Goal: Task Accomplishment & Management: Manage account settings

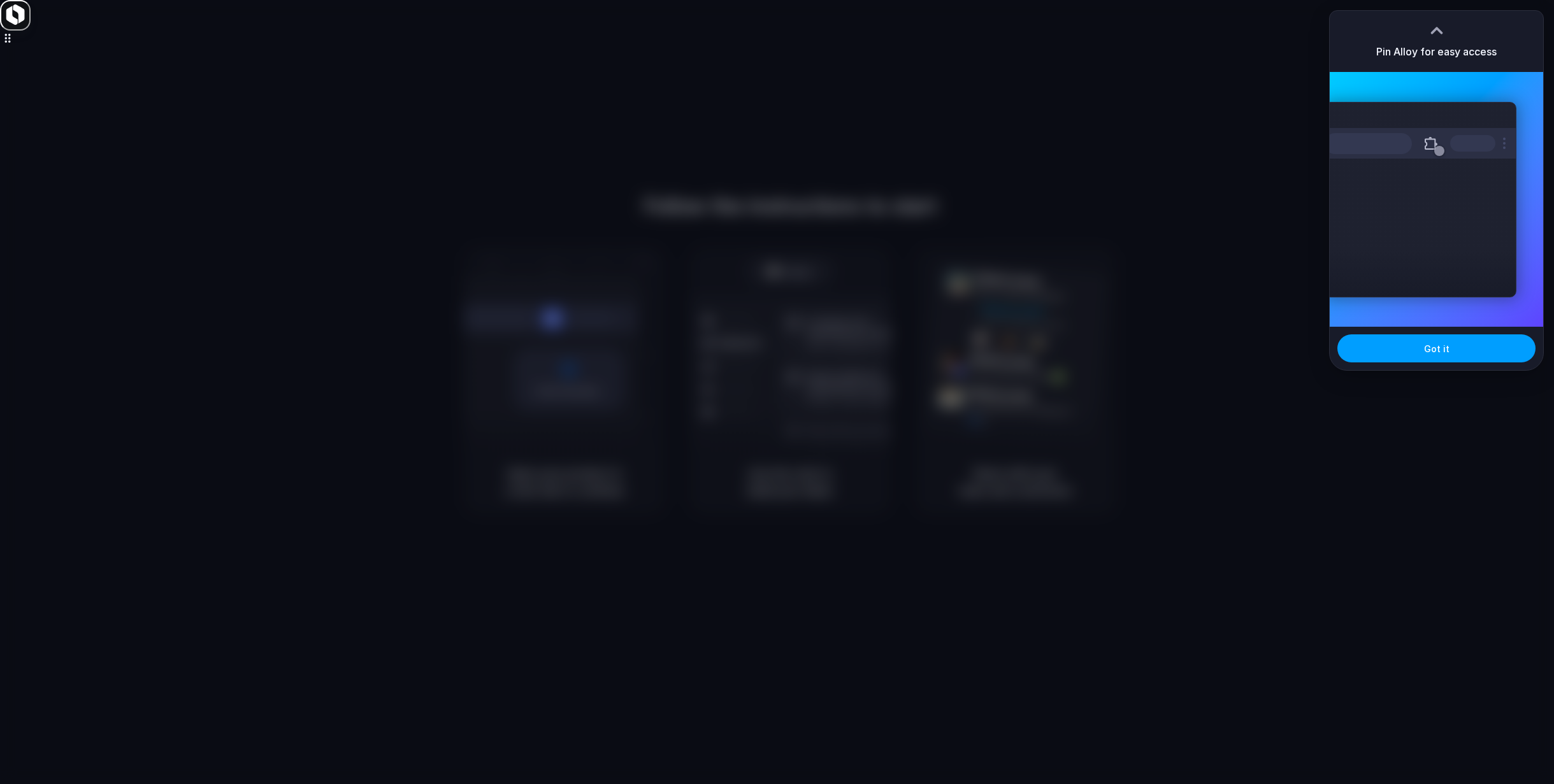
click at [1433, 352] on span "Got it" at bounding box center [1437, 348] width 26 height 13
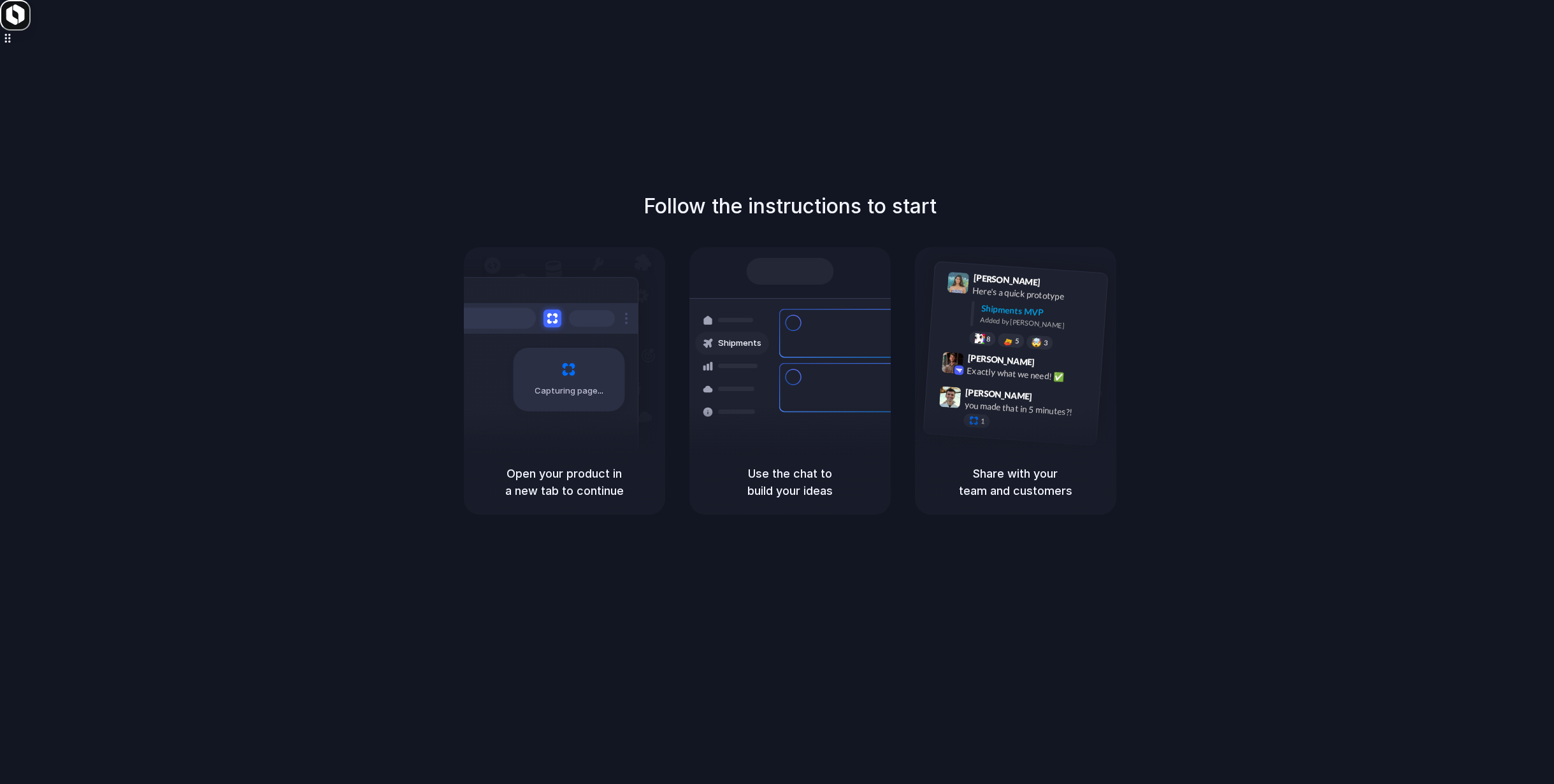
click at [827, 395] on div "Priority • 2-day • Dispatched" at bounding box center [876, 400] width 138 height 11
click at [798, 460] on div "Air freight to London Flight CX251 • Tomorrow • Ready" at bounding box center [865, 478] width 172 height 37
click at [790, 481] on h5 "Use the chat to build your ideas" at bounding box center [790, 482] width 171 height 35
click at [763, 275] on span "Freight Shipments v1" at bounding box center [772, 276] width 83 height 12
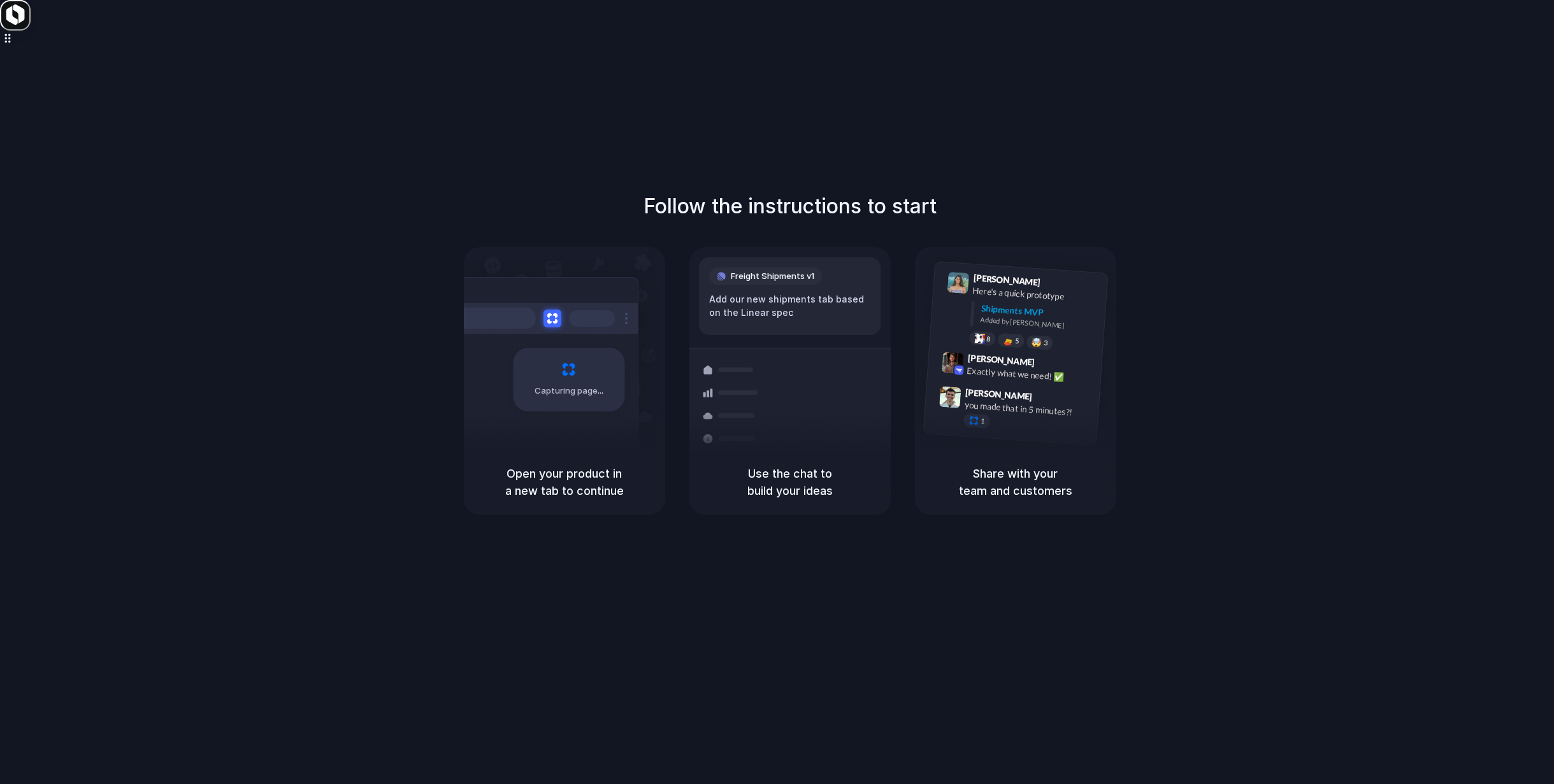
click at [763, 275] on span "Freight Shipments v1" at bounding box center [772, 276] width 83 height 12
click at [687, 213] on h1 "Follow the instructions to start" at bounding box center [789, 206] width 293 height 31
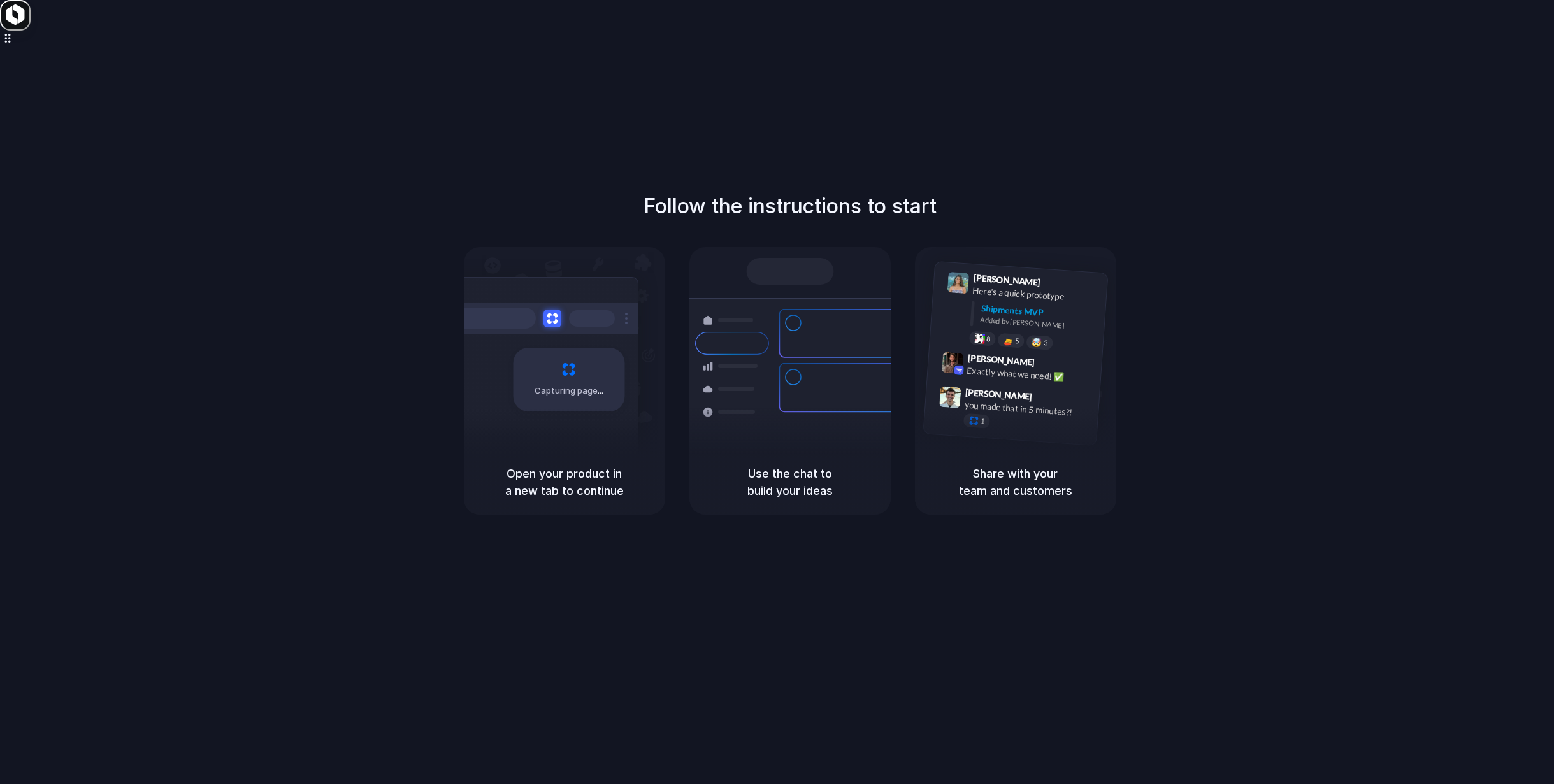
click at [573, 514] on div "Open your product in a new tab to continue" at bounding box center [565, 482] width 201 height 65
click at [580, 503] on div "Open your product in a new tab to continue" at bounding box center [565, 482] width 201 height 65
click at [793, 272] on span "Ready" at bounding box center [797, 271] width 26 height 12
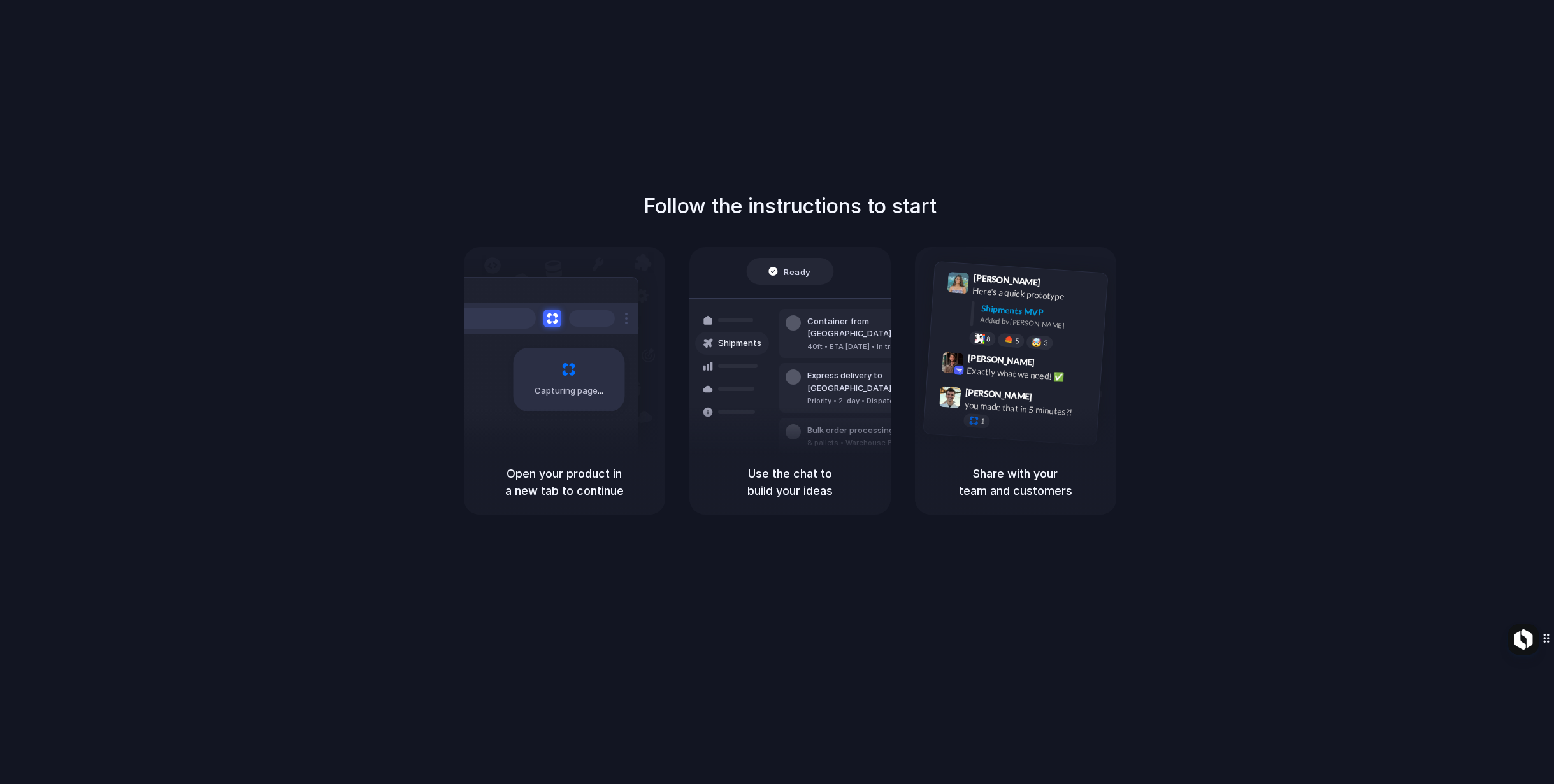
click at [793, 272] on span "Ready" at bounding box center [797, 271] width 26 height 12
click at [574, 326] on div at bounding box center [542, 318] width 192 height 31
click at [586, 398] on div "Capturing page" at bounding box center [568, 379] width 111 height 64
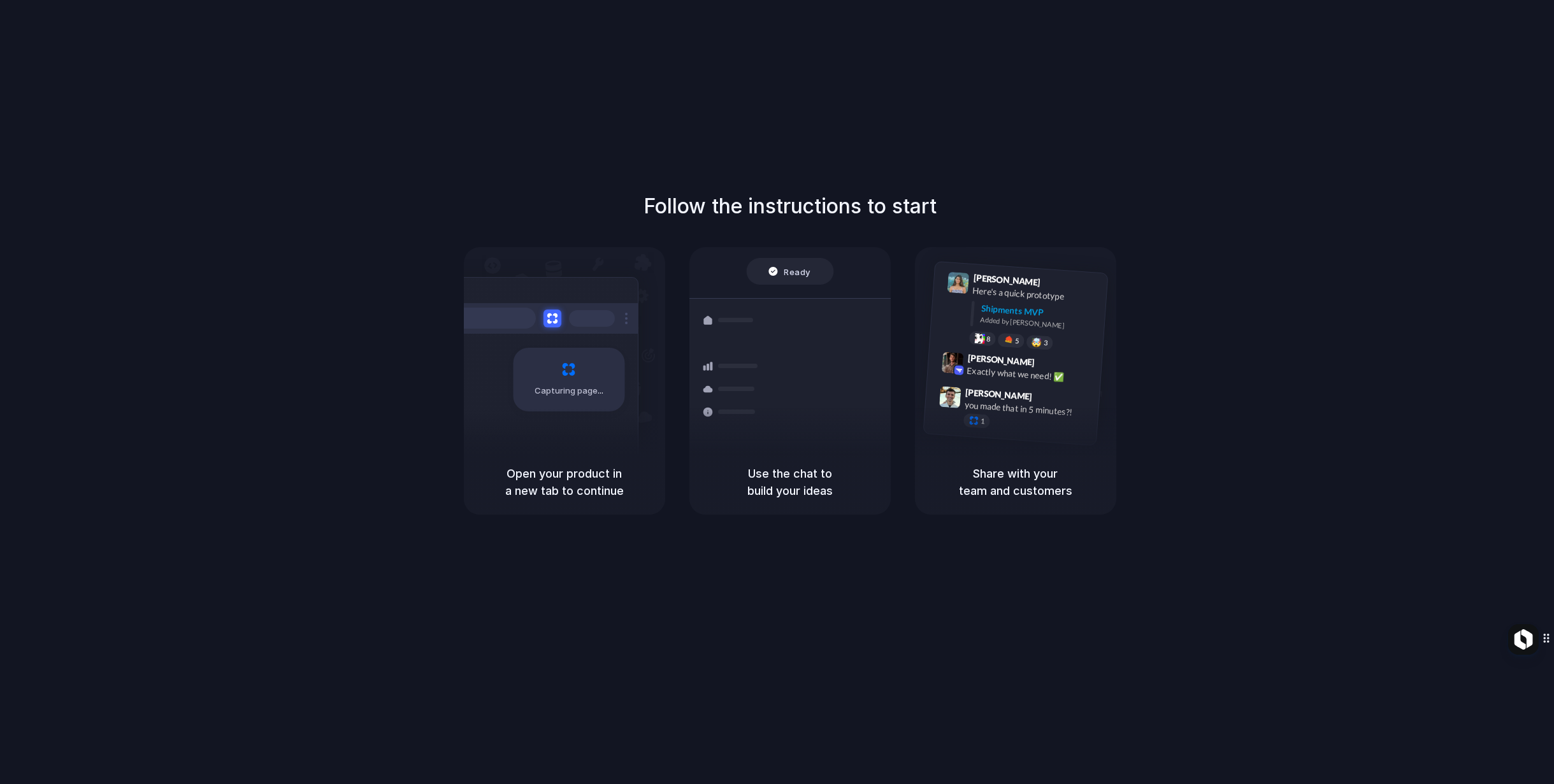
click at [574, 508] on div "Open your product in a new tab to continue" at bounding box center [565, 482] width 201 height 65
click at [566, 376] on div "Capturing page" at bounding box center [568, 379] width 111 height 64
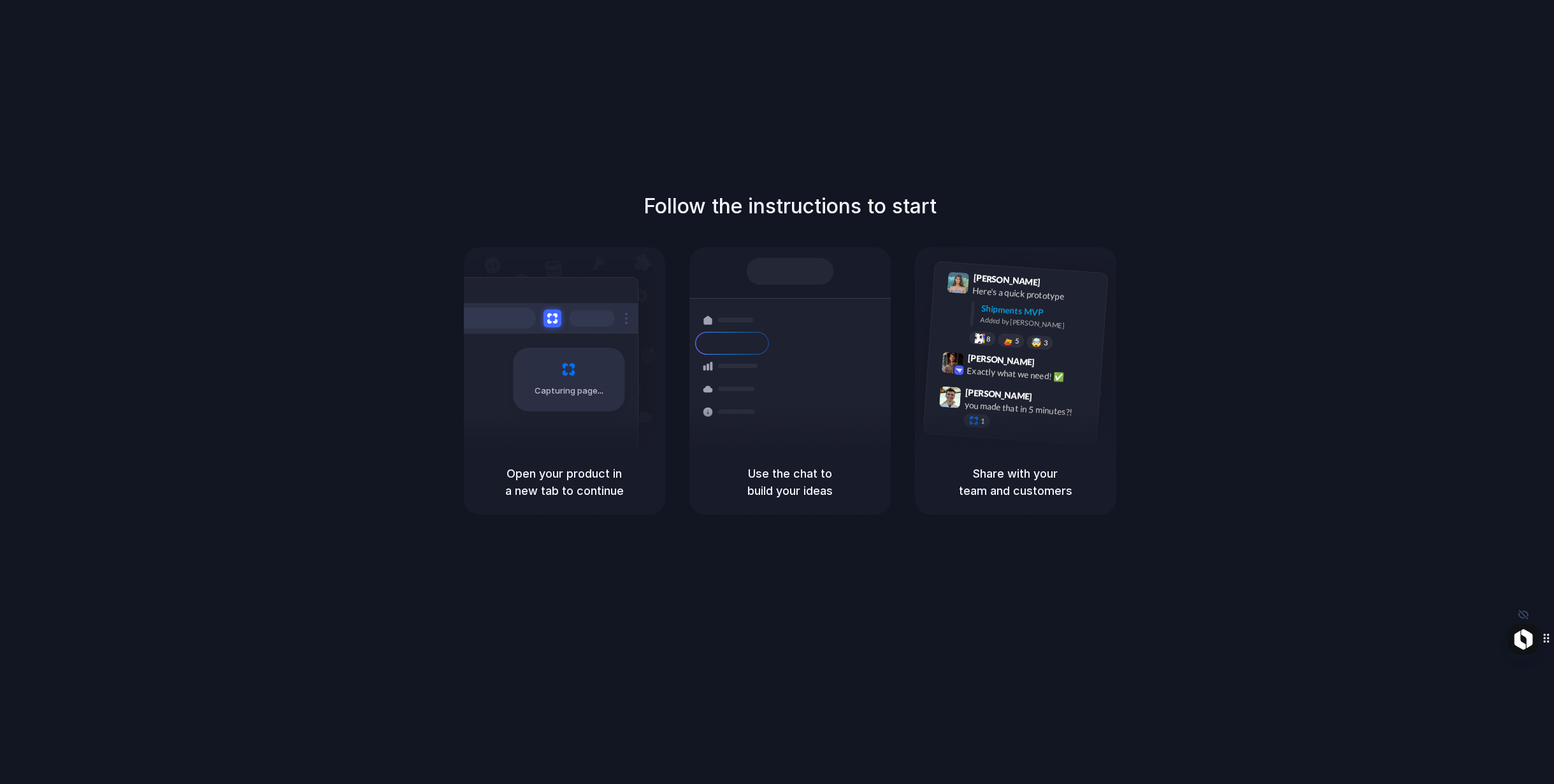
click at [1523, 645] on icon "Rovo" at bounding box center [1521, 646] width 9 height 7
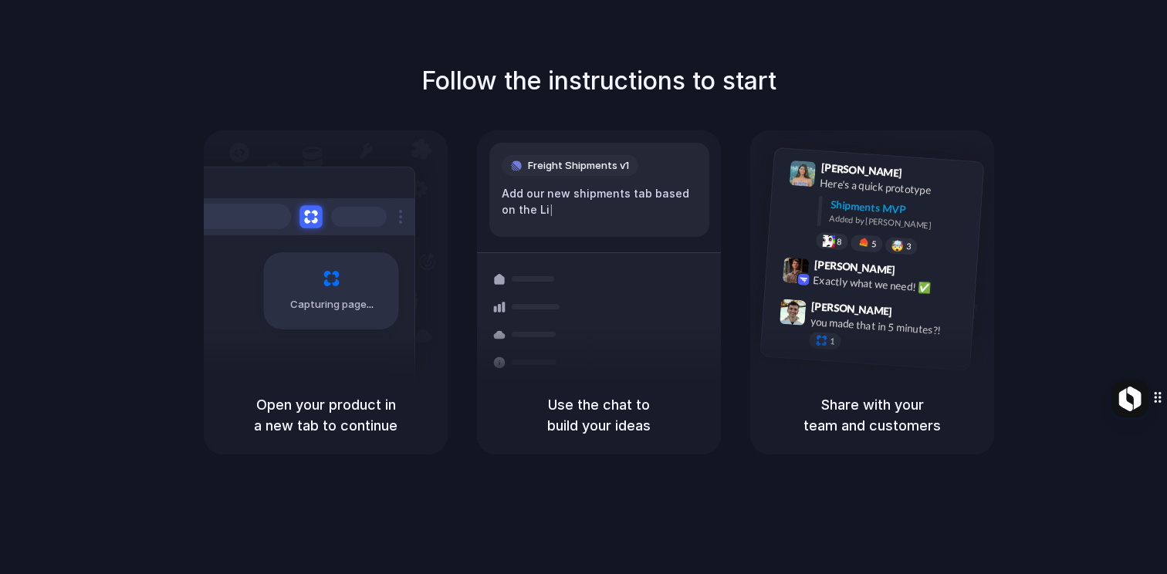
click at [312, 219] on button at bounding box center [310, 216] width 22 height 22
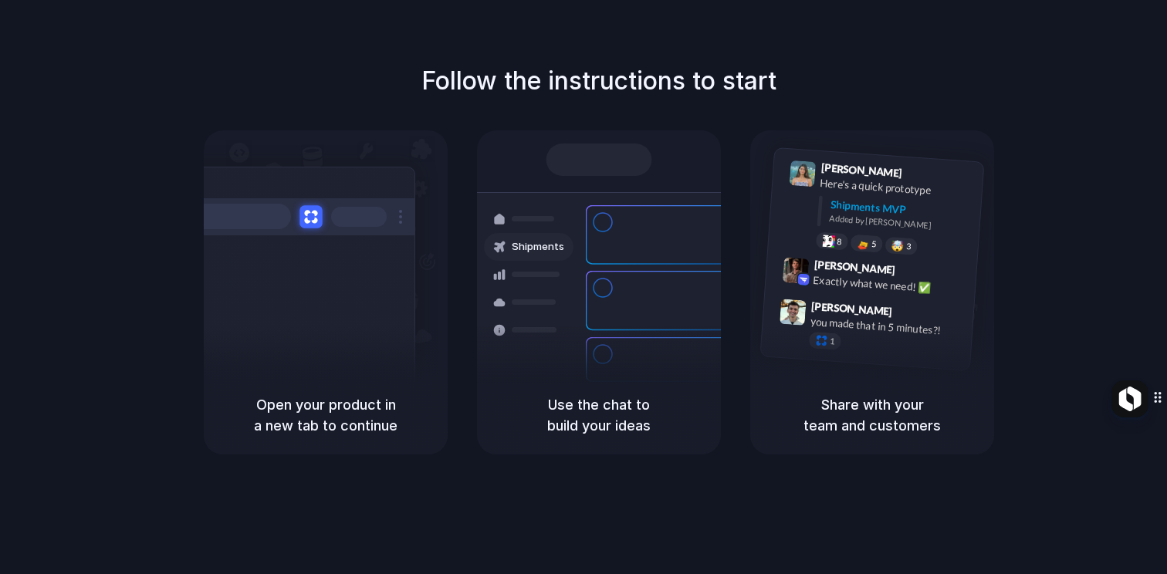
click at [312, 219] on button at bounding box center [310, 216] width 22 height 22
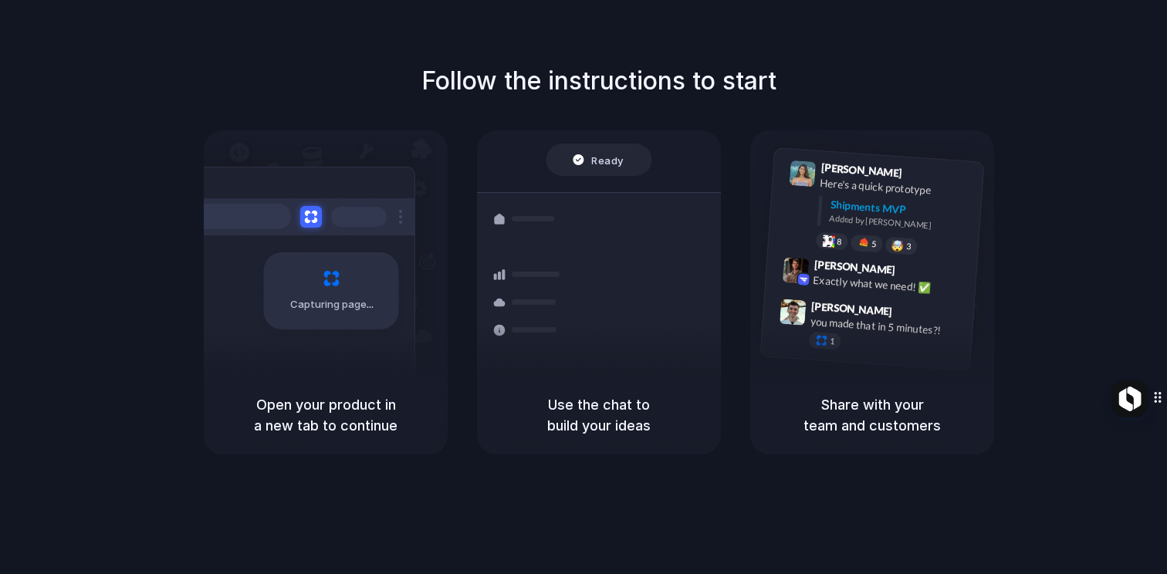
click at [604, 415] on h5 "Use the chat to build your ideas" at bounding box center [598, 415] width 207 height 42
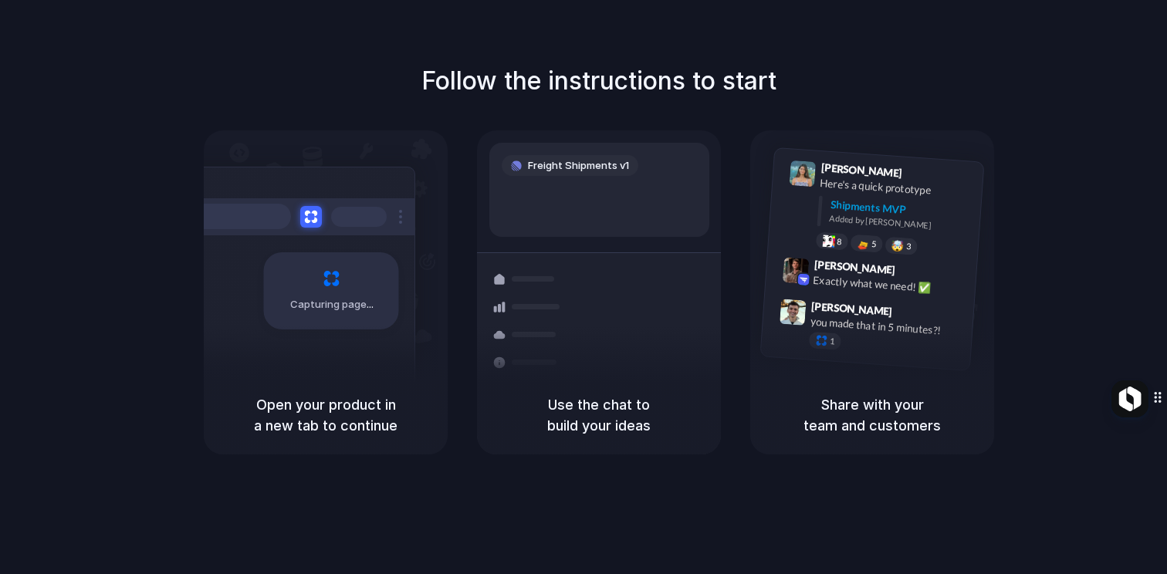
click at [604, 415] on h5 "Use the chat to build your ideas" at bounding box center [598, 415] width 207 height 42
click at [564, 188] on div "Add our new shipments tab based on t |" at bounding box center [599, 201] width 195 height 33
click at [564, 188] on div "Add our new shipments tab based on the Line |" at bounding box center [599, 201] width 195 height 33
click at [564, 188] on div "Add our new shipments tab based on the Linear spe |" at bounding box center [599, 201] width 195 height 33
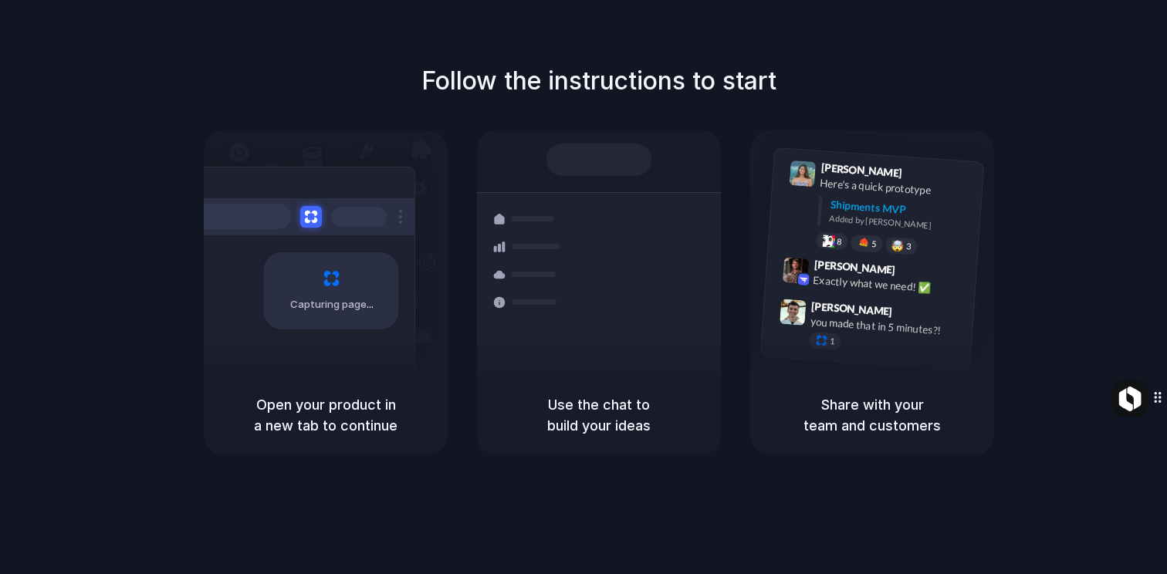
click at [562, 173] on div at bounding box center [599, 160] width 106 height 32
click at [499, 222] on div at bounding box center [529, 219] width 90 height 28
click at [499, 273] on div at bounding box center [529, 275] width 90 height 28
click at [499, 305] on div at bounding box center [529, 303] width 90 height 28
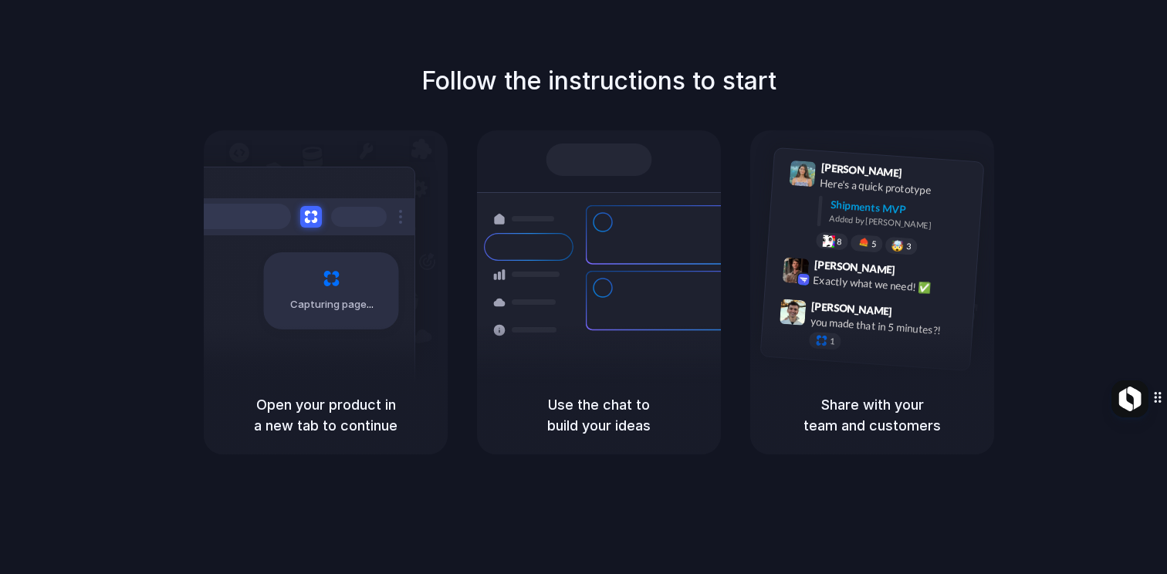
click at [500, 324] on div at bounding box center [529, 330] width 90 height 28
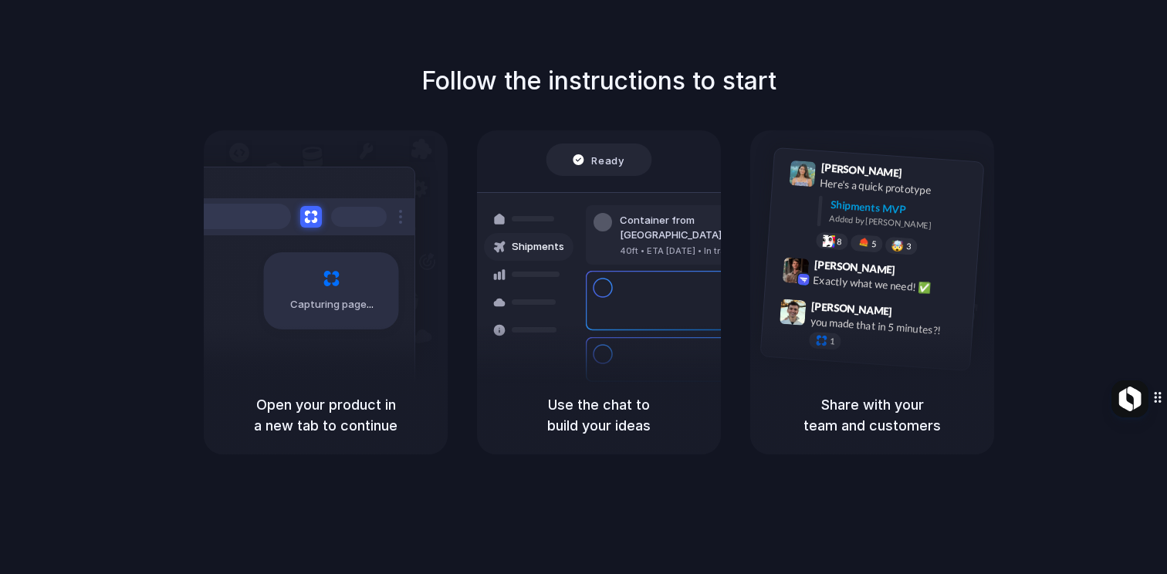
drag, startPoint x: 538, startPoint y: 372, endPoint x: 492, endPoint y: 109, distance: 267.1
click at [492, 110] on div "Follow the instructions to start Capturing page Open your product in a new tab …" at bounding box center [598, 259] width 1167 height 392
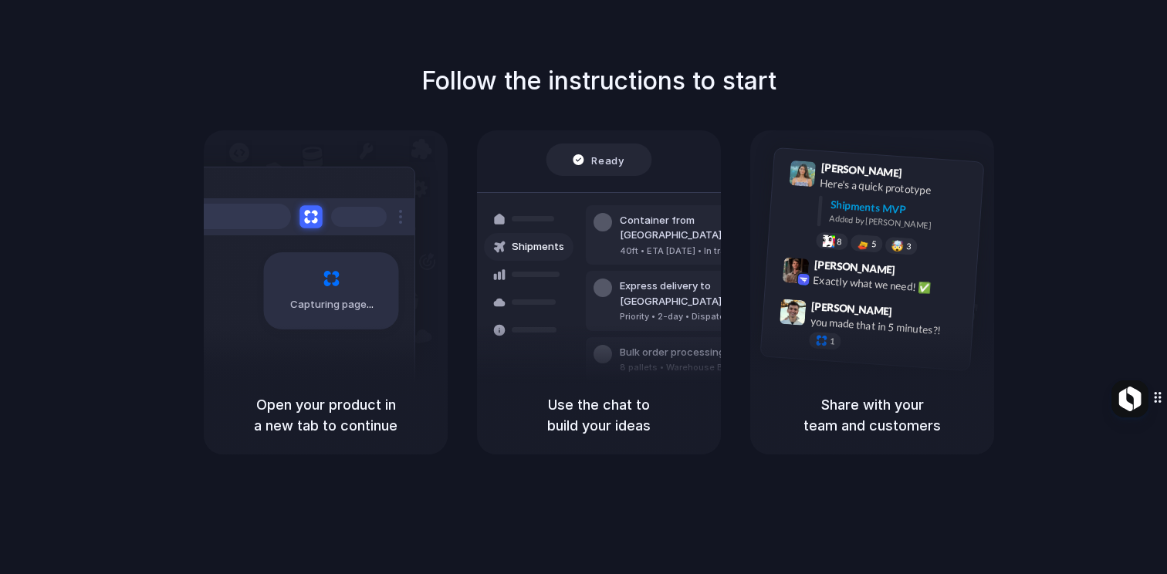
click at [306, 218] on button at bounding box center [310, 216] width 22 height 22
click at [249, 210] on div at bounding box center [237, 216] width 108 height 25
click at [276, 147] on div "Capturing page" at bounding box center [326, 252] width 244 height 245
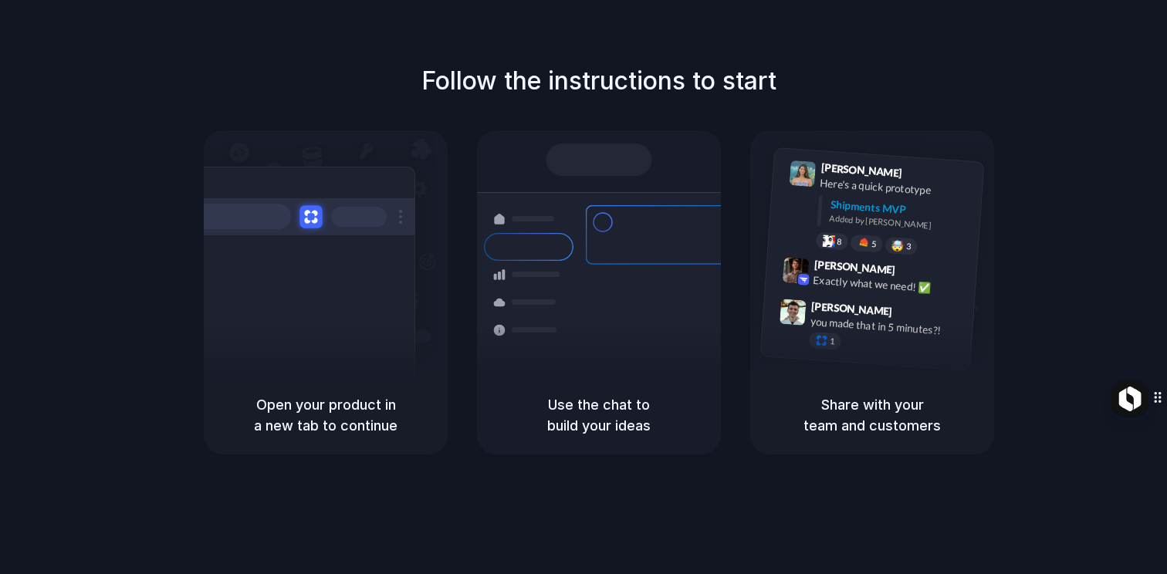
click at [311, 220] on button at bounding box center [310, 216] width 22 height 22
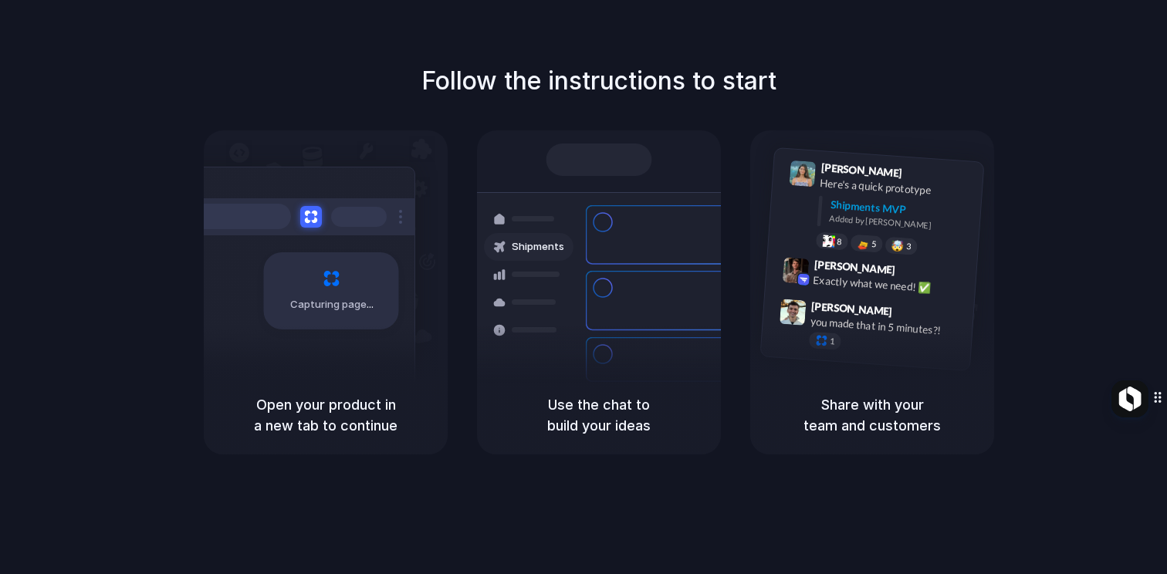
click at [695, 84] on h1 "Follow the instructions to start" at bounding box center [598, 81] width 355 height 37
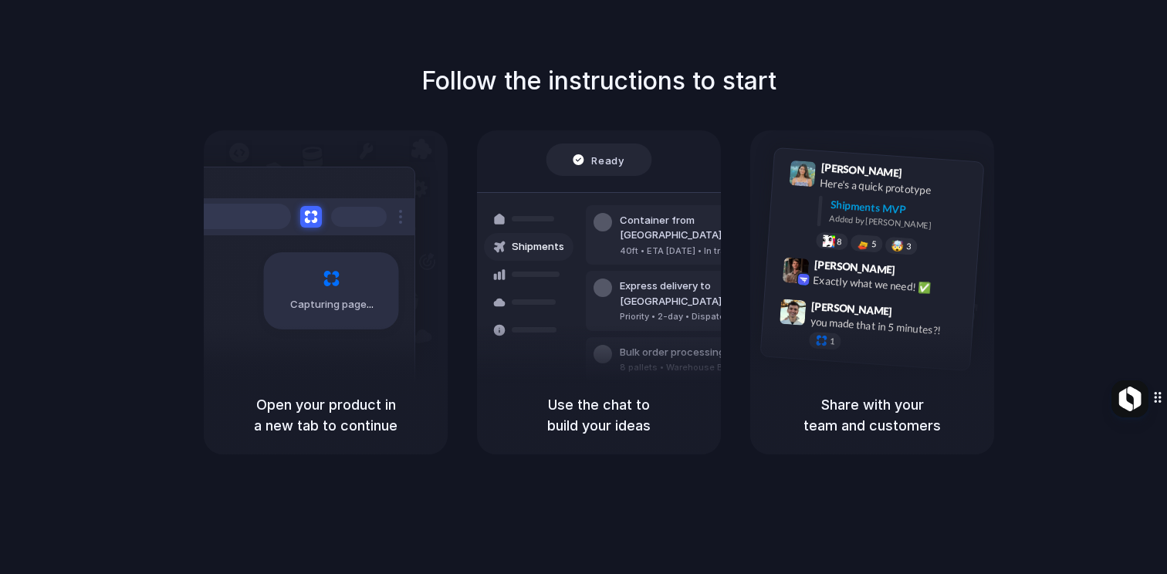
click at [695, 84] on h1 "Follow the instructions to start" at bounding box center [598, 81] width 355 height 37
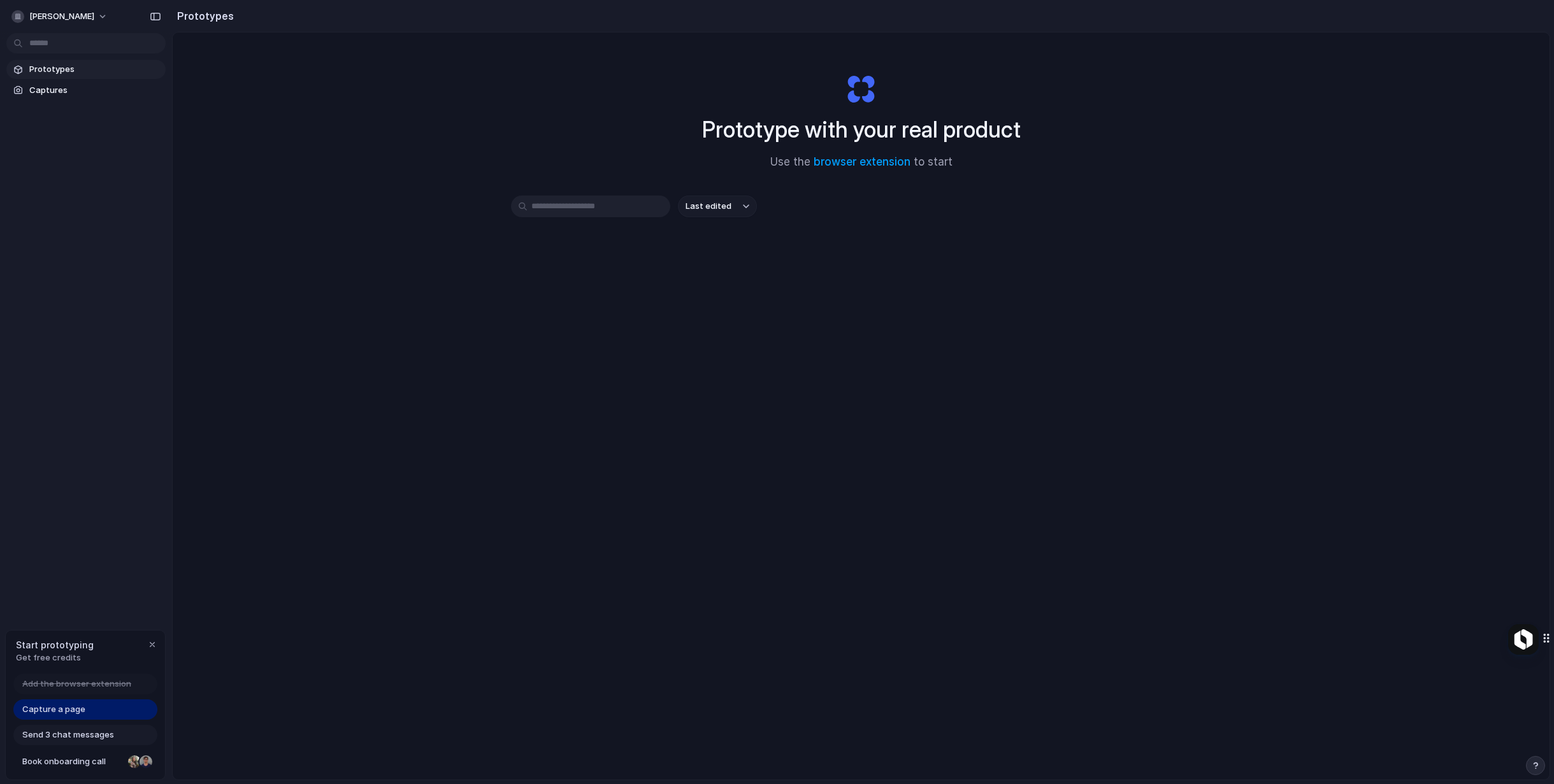
click at [80, 711] on span "Capture a page" at bounding box center [54, 709] width 63 height 12
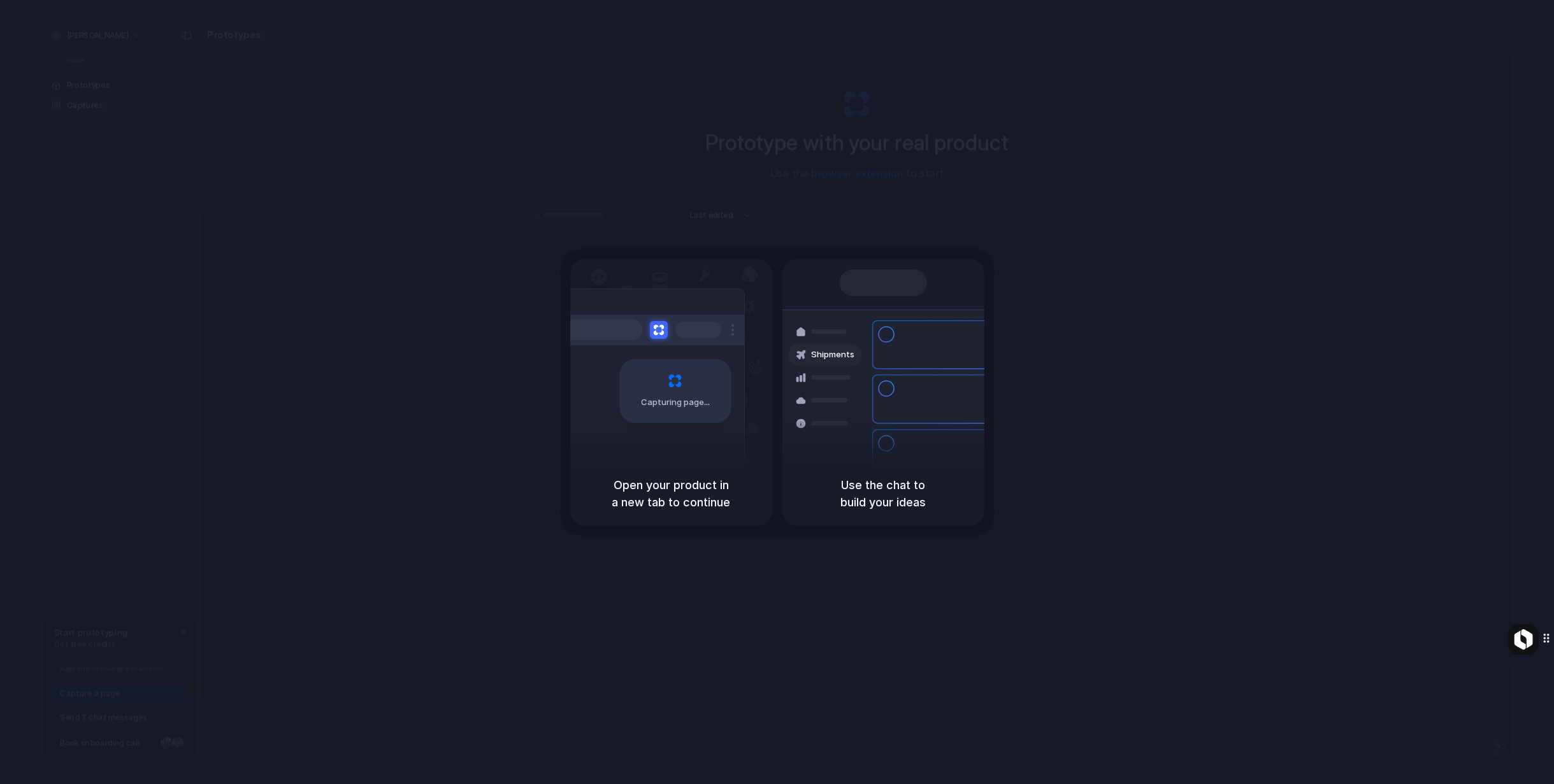
click at [850, 337] on div at bounding box center [826, 332] width 74 height 23
click at [888, 287] on span "Ready" at bounding box center [891, 282] width 26 height 12
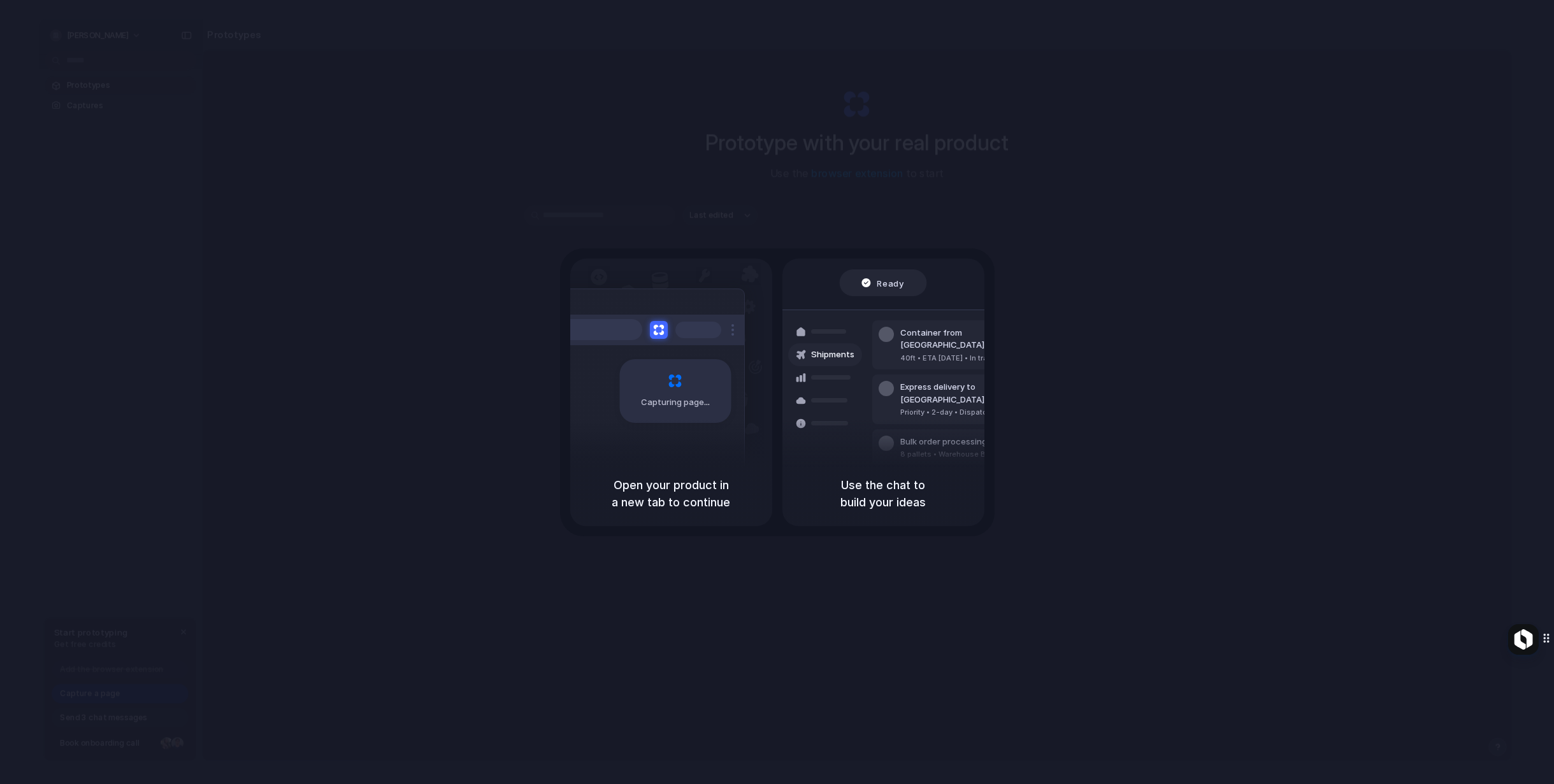
click at [888, 287] on span "Ready" at bounding box center [891, 282] width 26 height 12
click at [853, 333] on div at bounding box center [826, 332] width 74 height 23
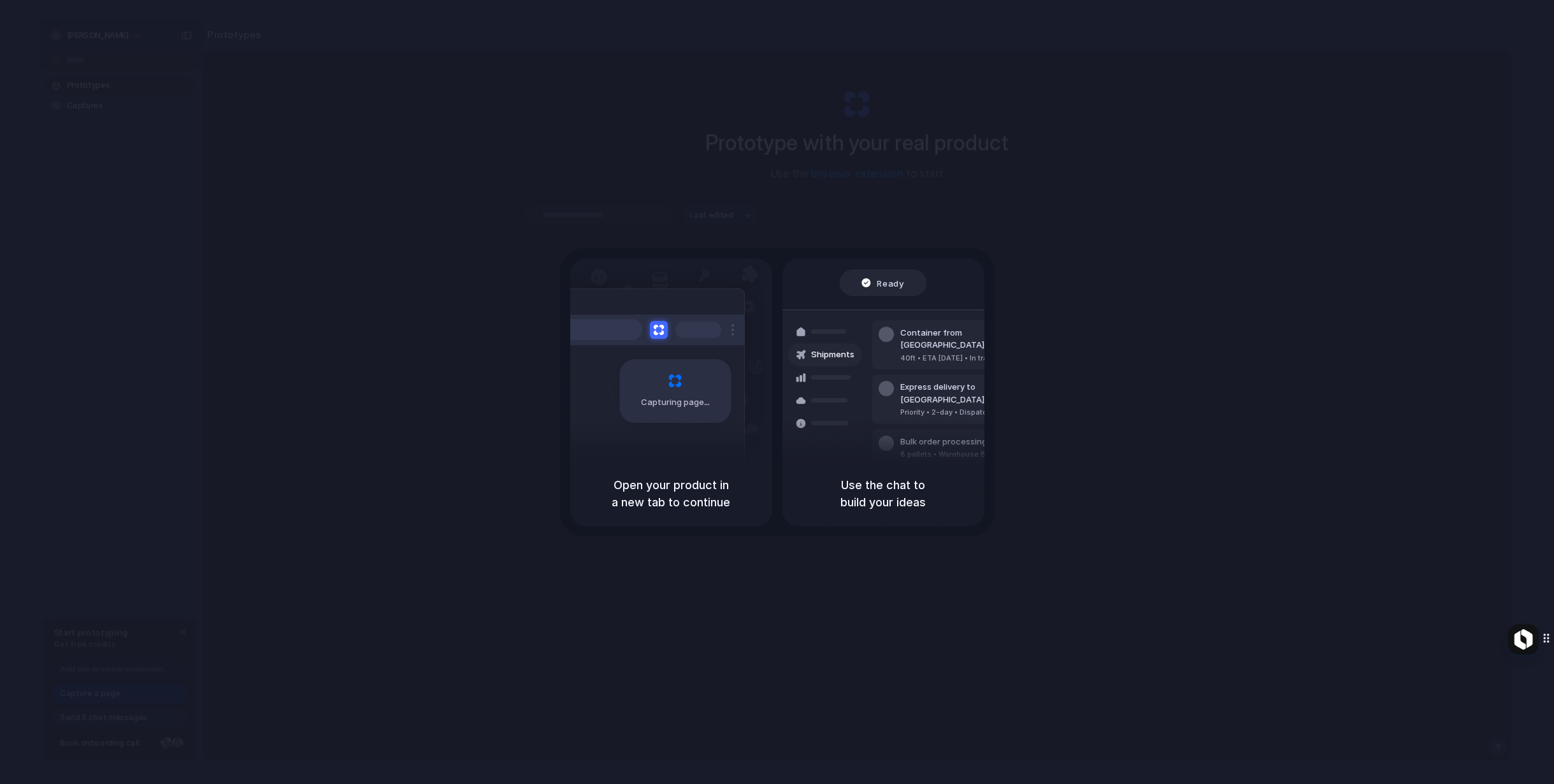
click at [853, 333] on div at bounding box center [826, 332] width 74 height 23
click at [844, 346] on div "Shipments" at bounding box center [825, 355] width 59 height 23
click at [852, 409] on div at bounding box center [826, 401] width 74 height 23
click at [849, 409] on div at bounding box center [826, 401] width 74 height 23
drag, startPoint x: 849, startPoint y: 409, endPoint x: 847, endPoint y: 418, distance: 9.2
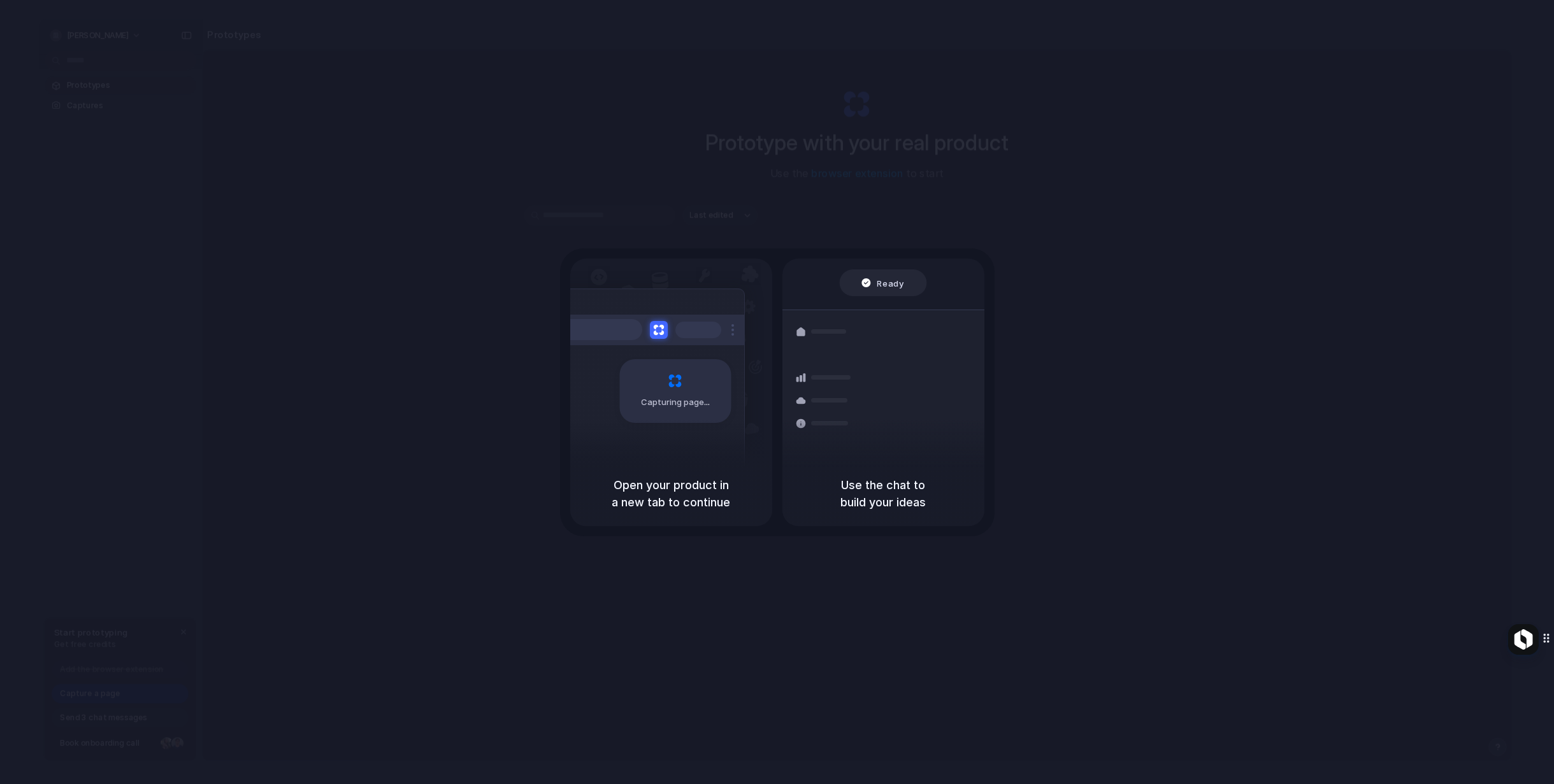
click at [849, 418] on div "Shipments" at bounding box center [816, 399] width 93 height 178
click at [847, 418] on div at bounding box center [826, 423] width 74 height 23
click at [846, 523] on div "Use the chat to build your ideas" at bounding box center [884, 494] width 202 height 65
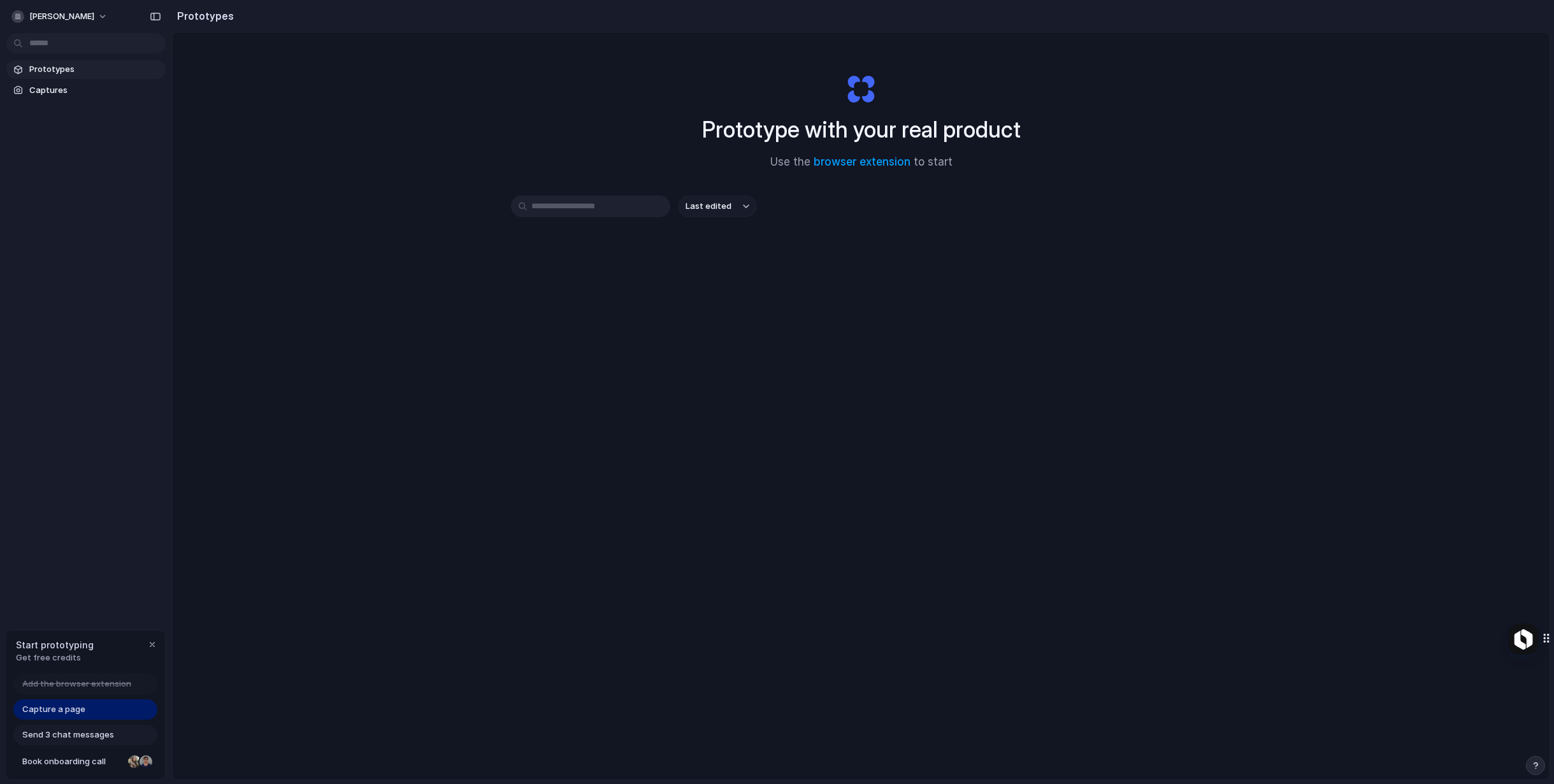
click at [60, 709] on span "Capture a page" at bounding box center [54, 709] width 63 height 12
click at [92, 744] on div "Send 3 chat messages" at bounding box center [85, 734] width 144 height 21
click at [83, 735] on span "Send 3 chat messages" at bounding box center [68, 734] width 92 height 12
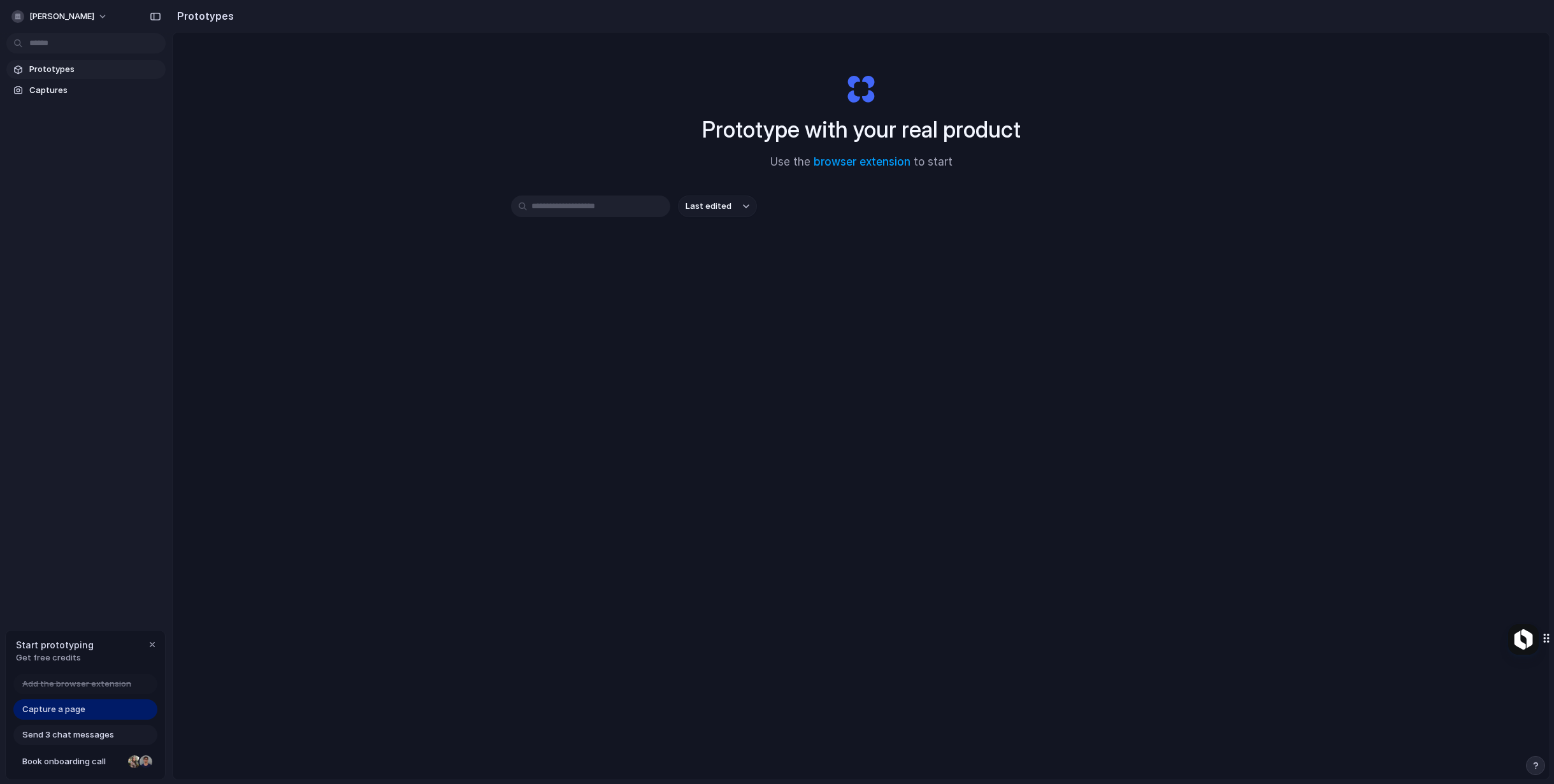
click at [83, 735] on span "Send 3 chat messages" at bounding box center [68, 734] width 92 height 12
click at [83, 733] on span "Send 3 chat messages" at bounding box center [68, 734] width 92 height 12
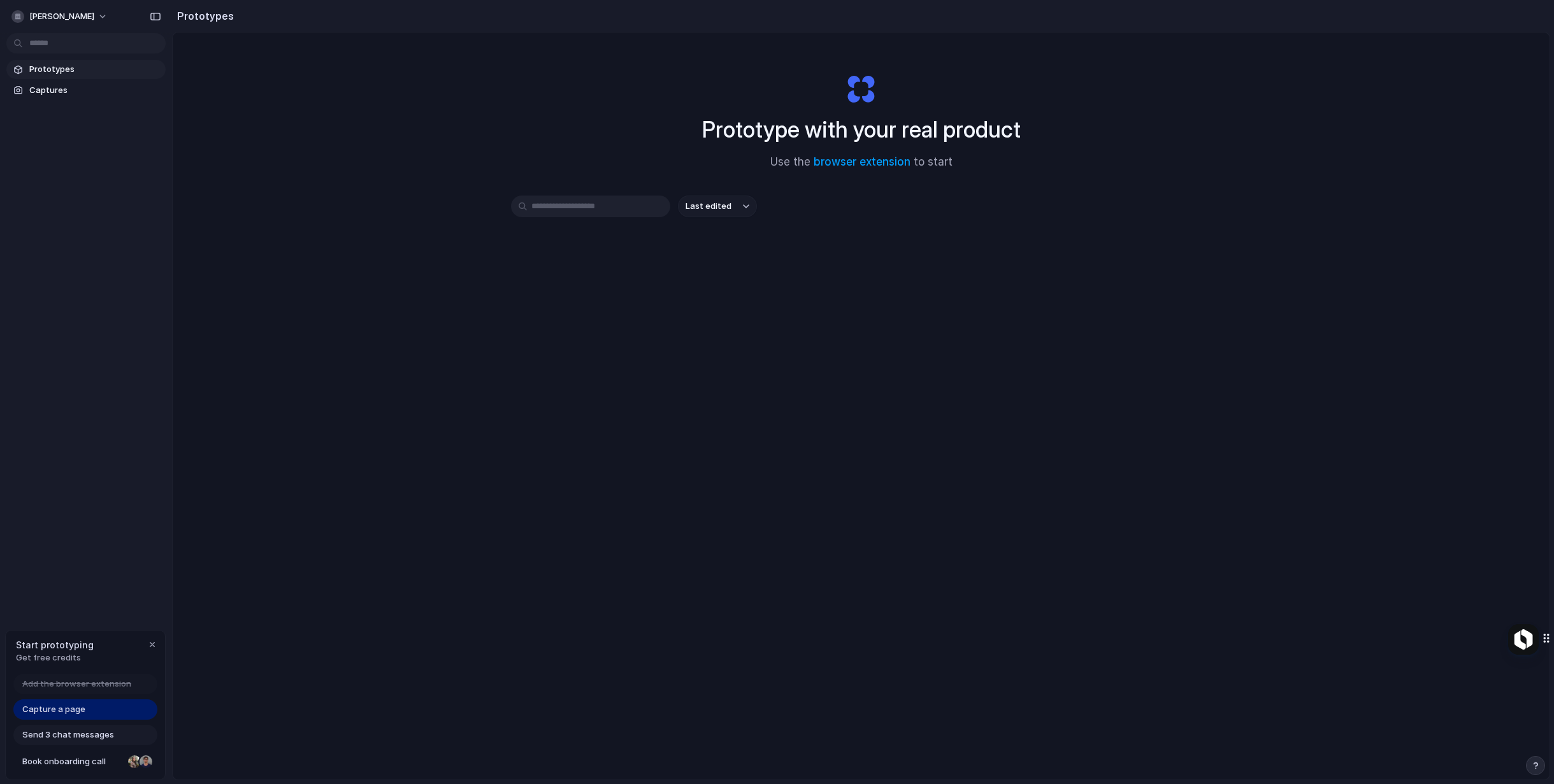
click at [67, 716] on link "Capture a page" at bounding box center [85, 709] width 144 height 21
click at [51, 93] on span "Captures" at bounding box center [95, 90] width 131 height 12
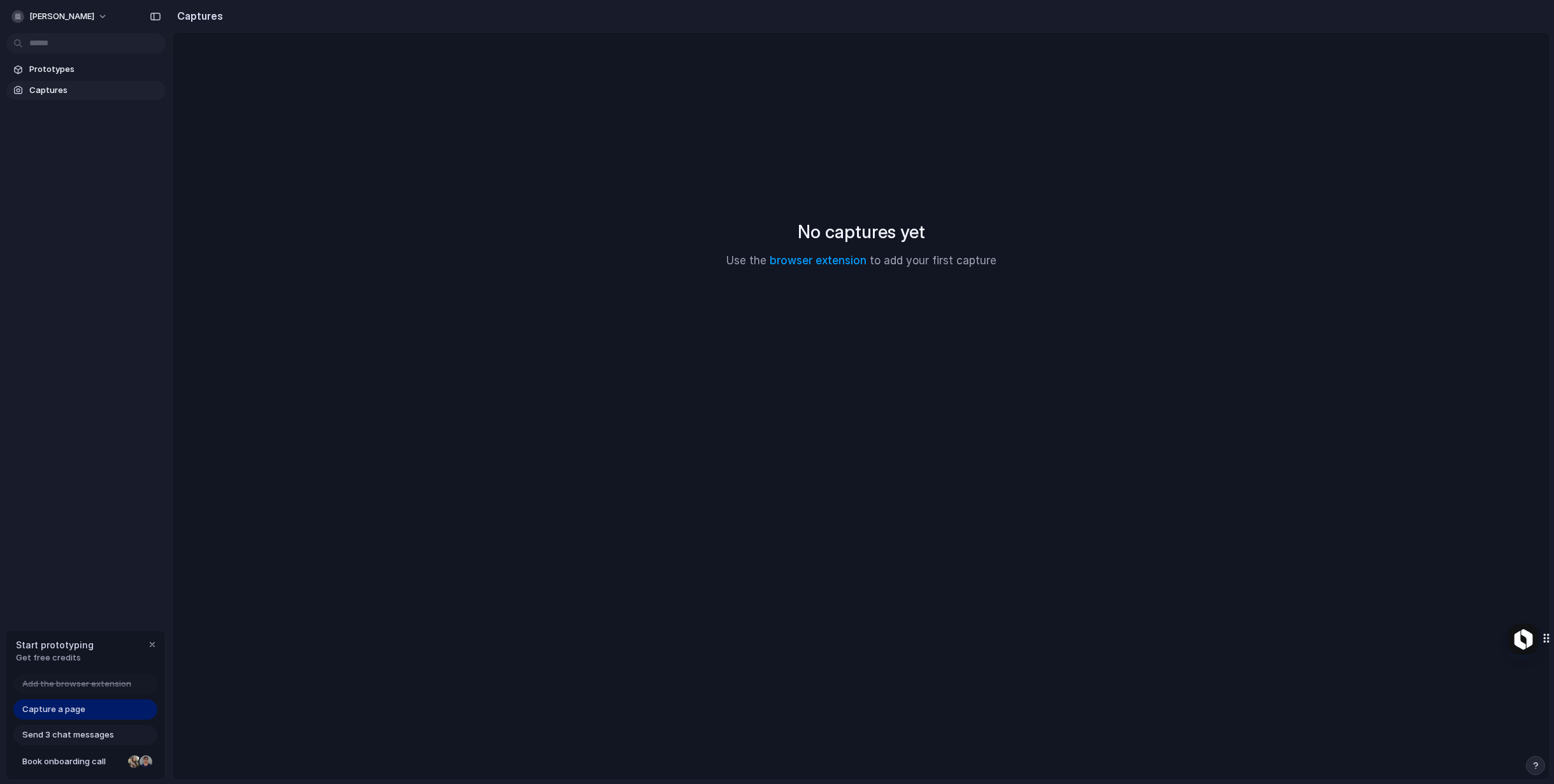
click at [86, 707] on link "Capture a page" at bounding box center [85, 709] width 144 height 21
click at [78, 733] on span "Send 3 chat messages" at bounding box center [68, 734] width 92 height 12
click at [92, 16] on span "mayank-sharma" at bounding box center [62, 16] width 65 height 12
click at [92, 17] on div "Settings Invite members Change theme Sign out" at bounding box center [777, 392] width 1554 height 784
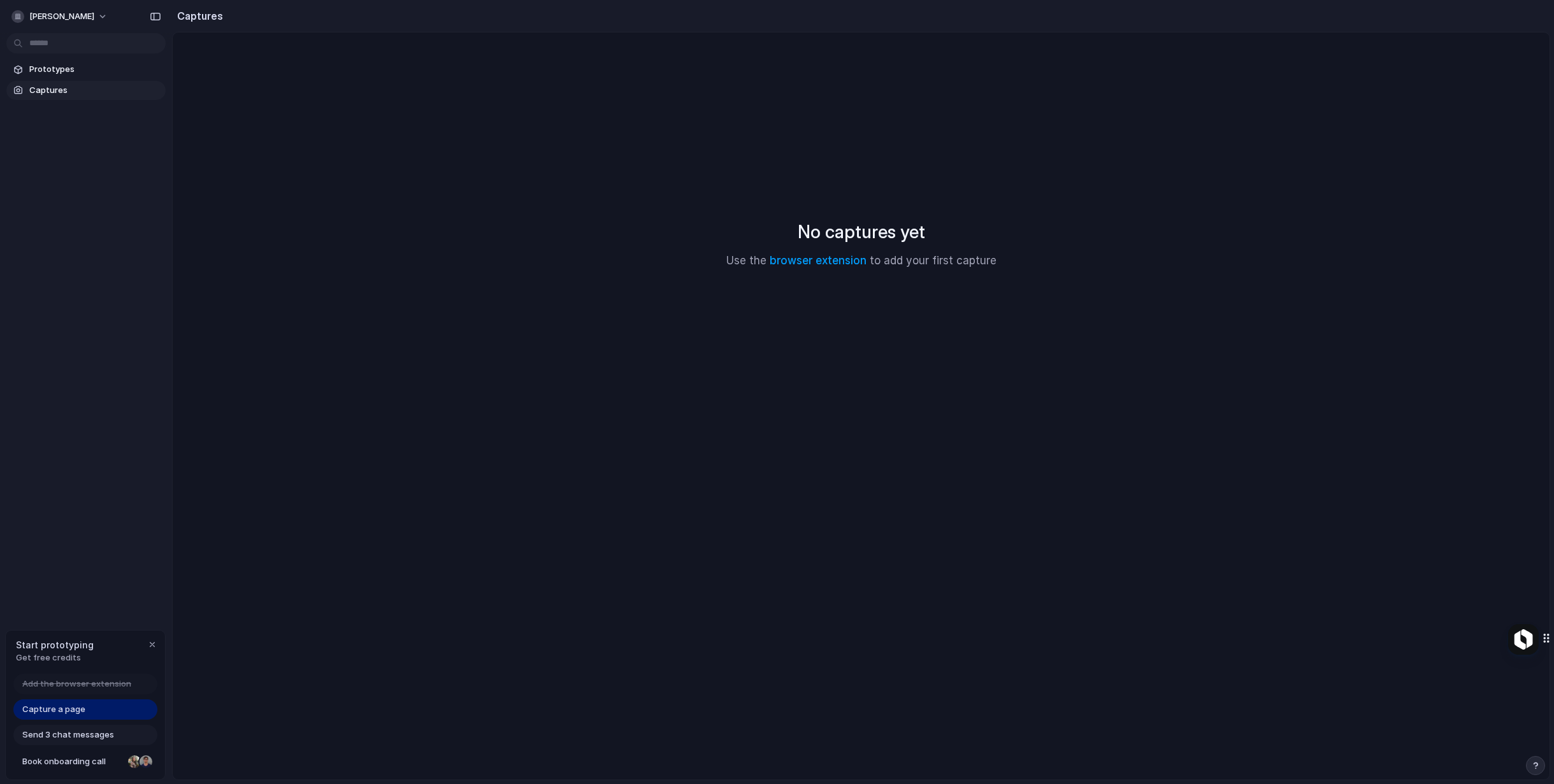
click at [59, 682] on span "Add the browser extension" at bounding box center [77, 683] width 109 height 12
click at [53, 654] on span "Get free credits" at bounding box center [54, 658] width 78 height 12
click at [93, 16] on span "mayank-sharma" at bounding box center [62, 16] width 65 height 12
click at [69, 709] on div "Settings Invite members Change theme Sign out" at bounding box center [777, 392] width 1554 height 784
click at [69, 709] on span "Capture a page" at bounding box center [54, 709] width 63 height 12
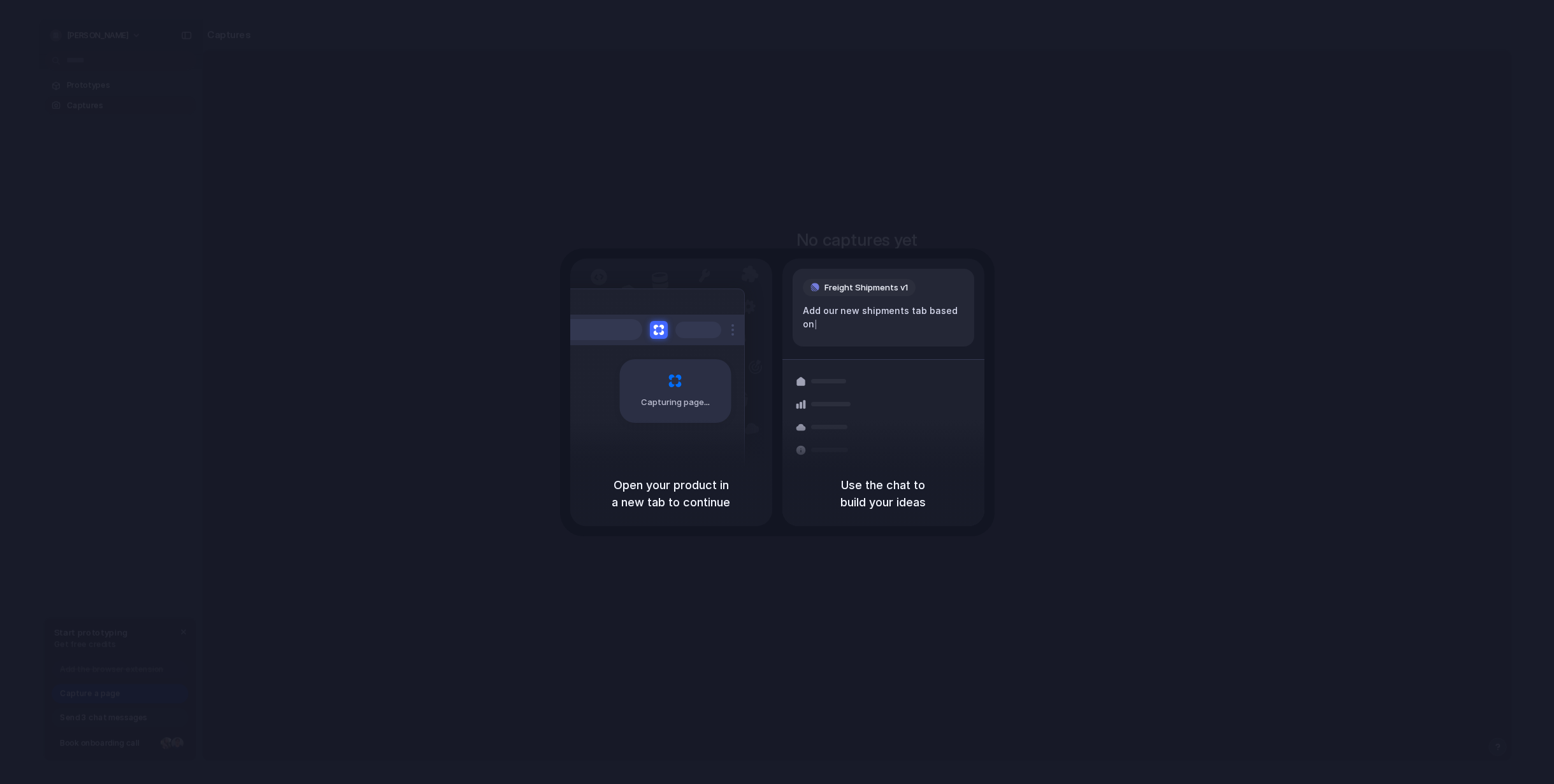
click at [660, 339] on div at bounding box center [649, 329] width 192 height 31
click at [659, 328] on button at bounding box center [658, 329] width 18 height 18
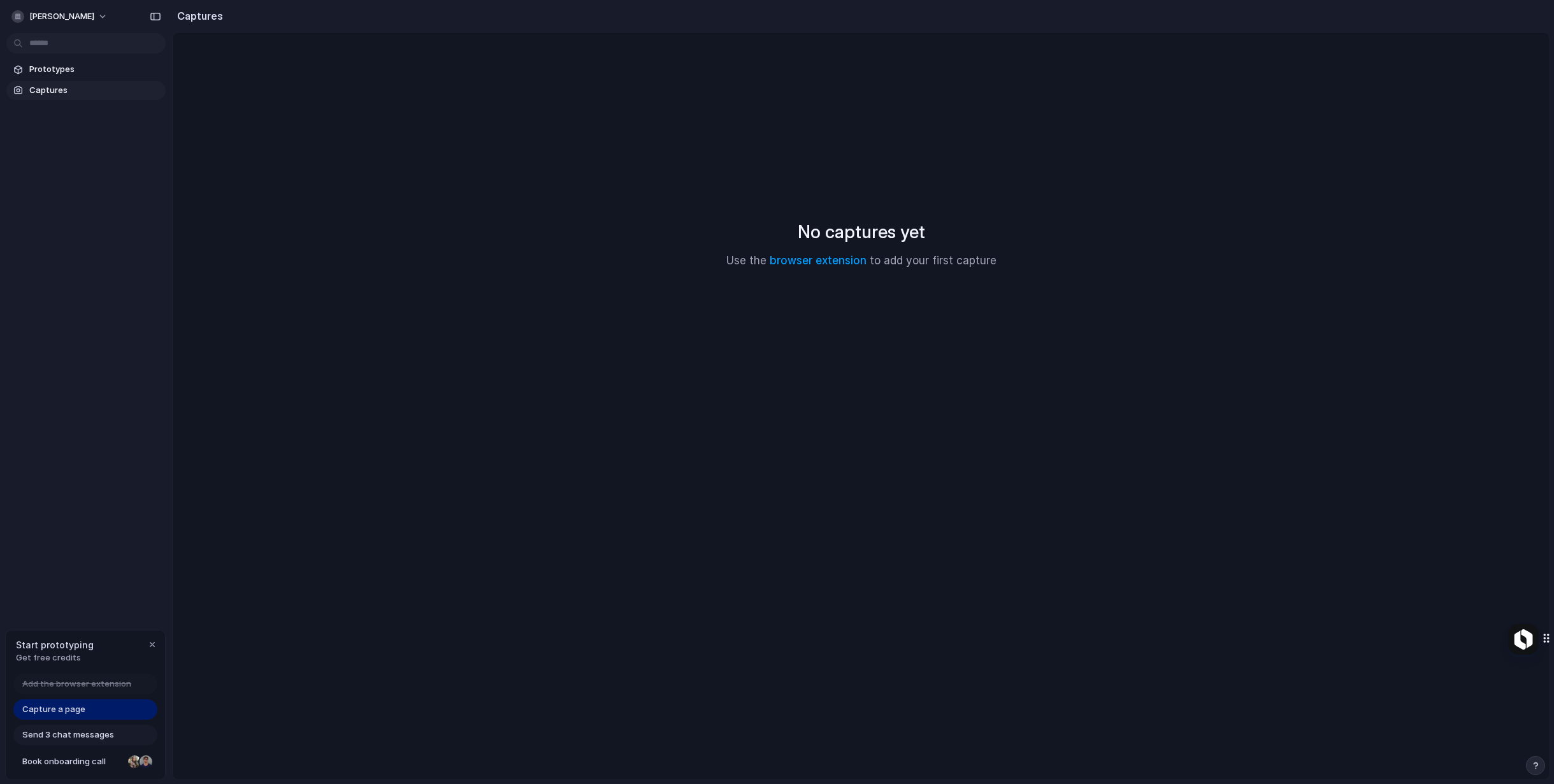
click at [63, 92] on span "Captures" at bounding box center [95, 90] width 131 height 12
click at [856, 266] on link "browser extension" at bounding box center [817, 260] width 97 height 12
click at [102, 14] on button "mayank-sharma" at bounding box center [60, 17] width 107 height 21
click at [63, 104] on li "Sign out" at bounding box center [62, 106] width 106 height 21
